Goal: Transaction & Acquisition: Purchase product/service

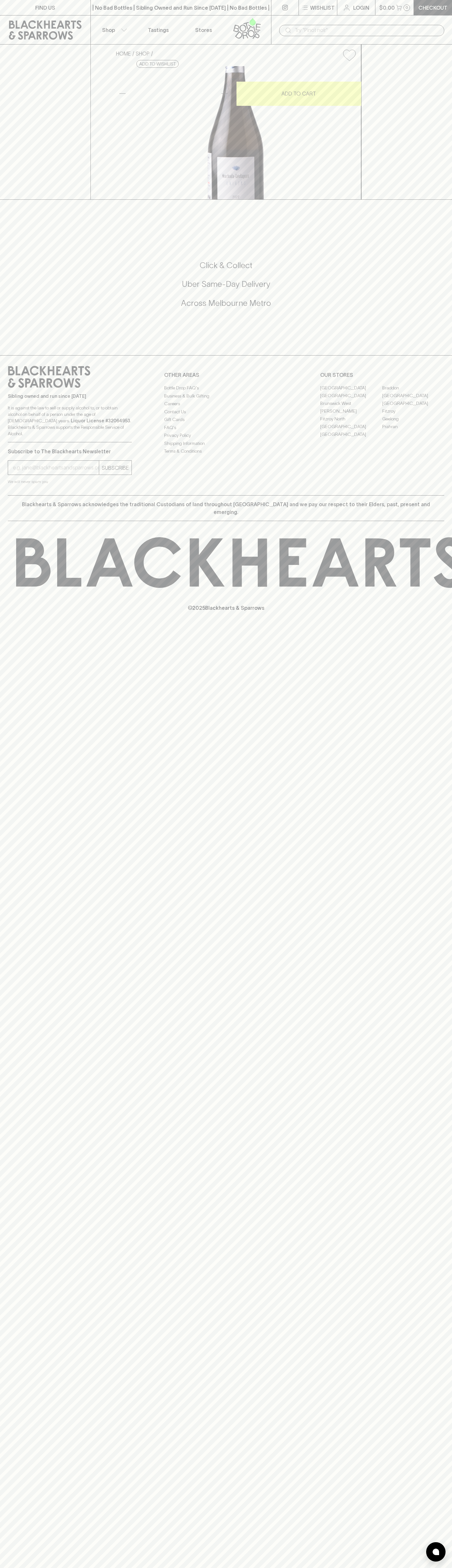
click at [447, 2] on link "Checkout" at bounding box center [433, 7] width 38 height 15
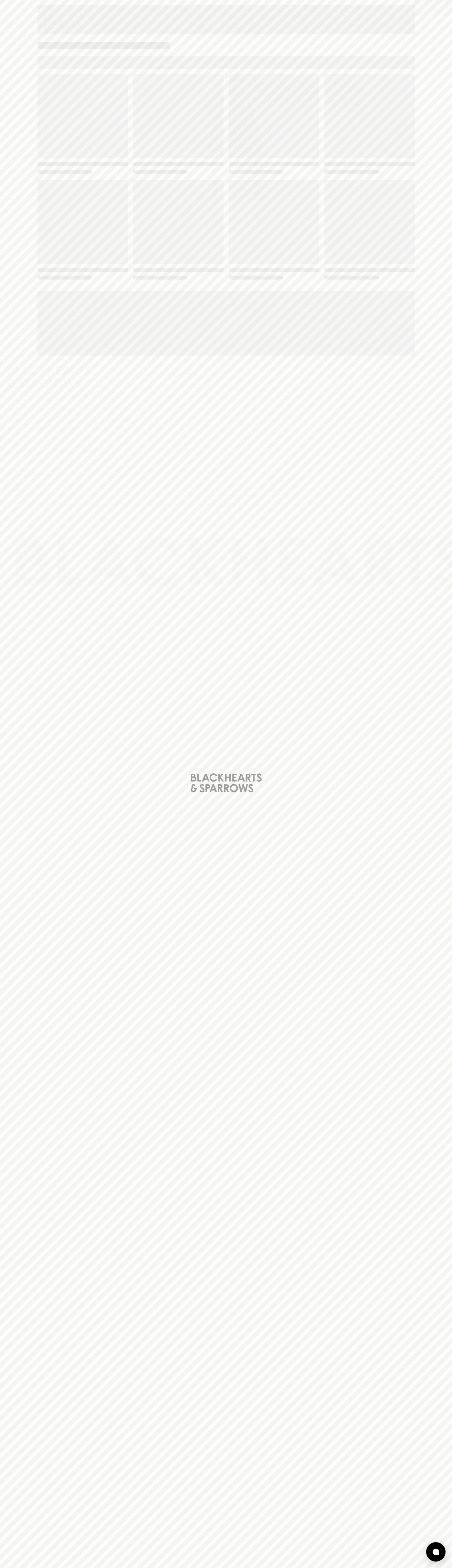
click at [425, 320] on div "Loading" at bounding box center [226, 784] width 452 height 1568
click at [328, 1567] on html "FIND US | No Bad Bottles | Sibling Owned and Run Since 2006 | No Bad Bottles | …" at bounding box center [226, 784] width 452 height 1568
click at [22, 147] on div "Loading" at bounding box center [226, 784] width 452 height 1568
